Goal: Information Seeking & Learning: Learn about a topic

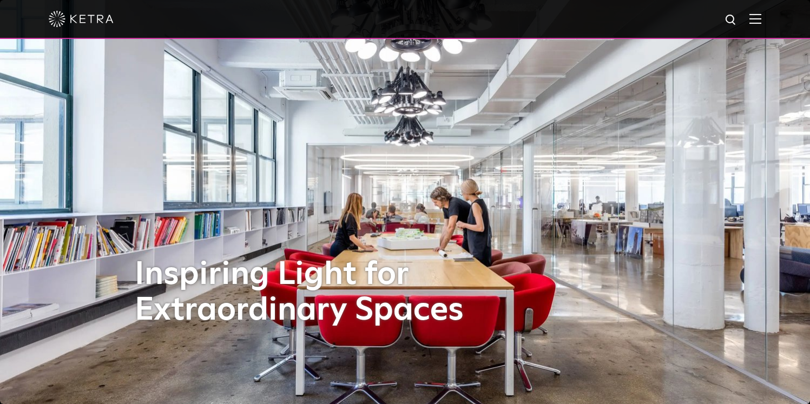
click at [761, 17] on img at bounding box center [755, 19] width 12 height 10
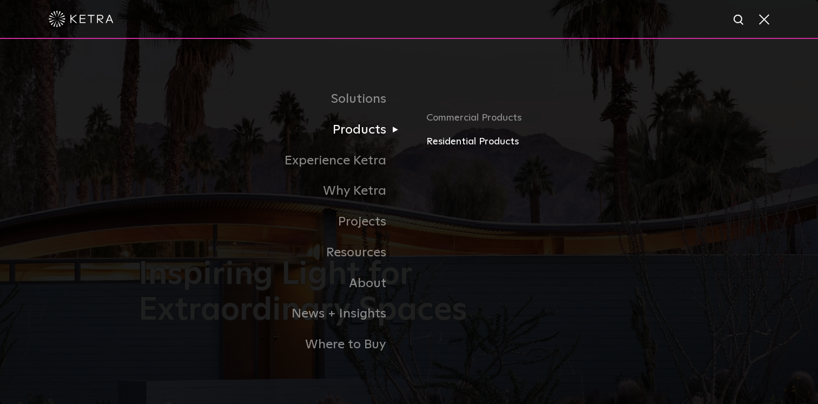
click at [486, 143] on link "Residential Products" at bounding box center [552, 142] width 253 height 16
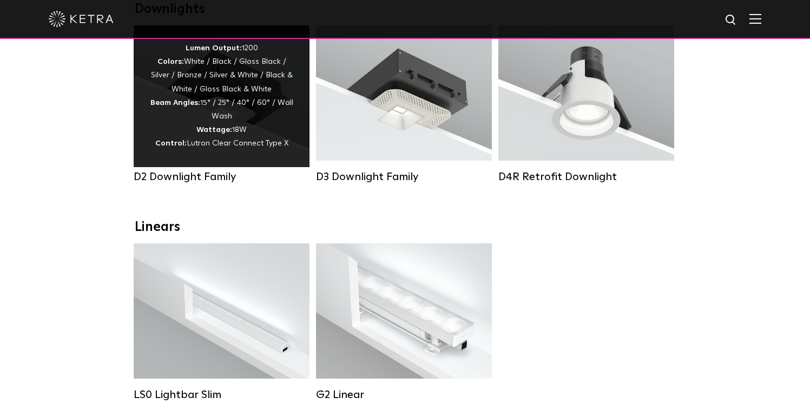
scroll to position [174, 0]
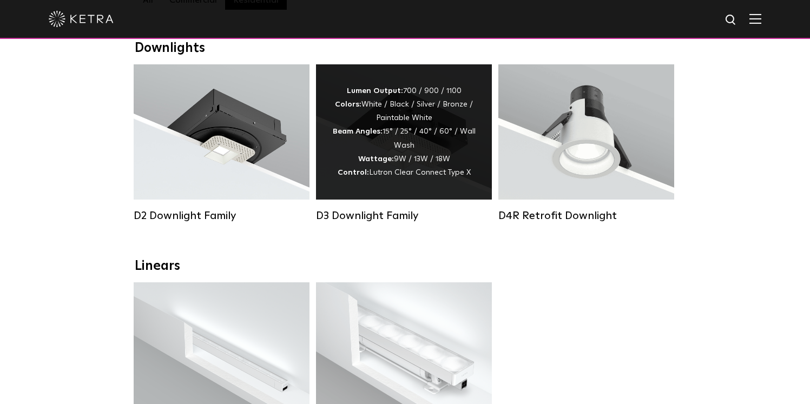
click at [415, 188] on div "Lumen Output: 700 / 900 / 1100 Colors: White / Black / Silver / Bronze / Painta…" at bounding box center [404, 131] width 176 height 135
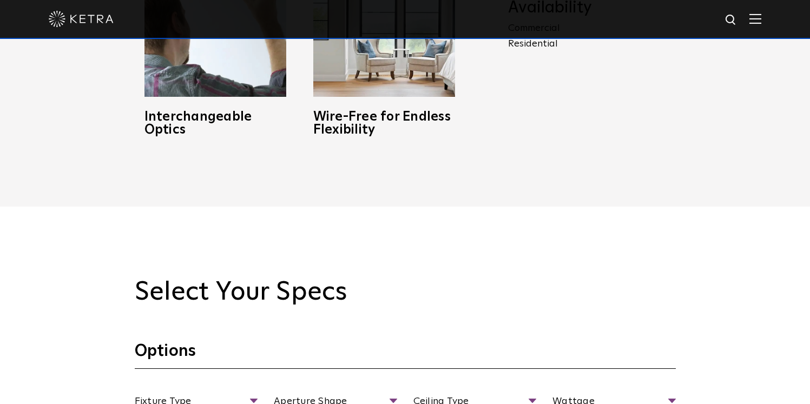
scroll to position [955, 0]
